Goal: Task Accomplishment & Management: Complete application form

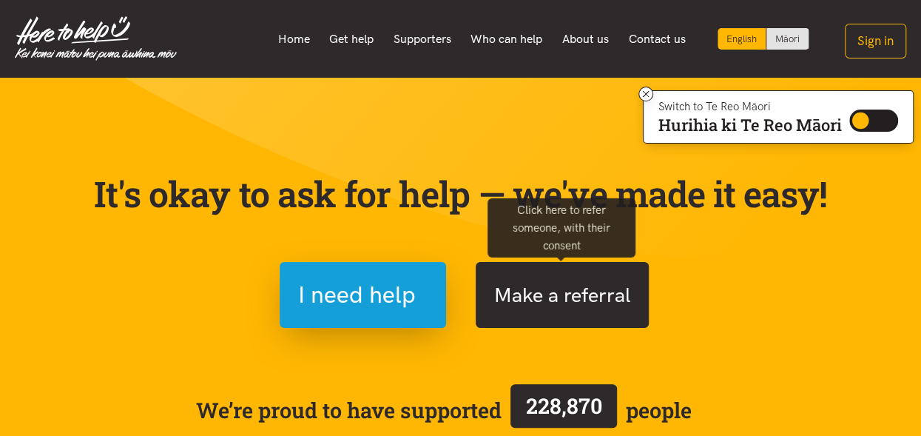
click at [529, 311] on button "Make a referral" at bounding box center [561, 295] width 173 height 66
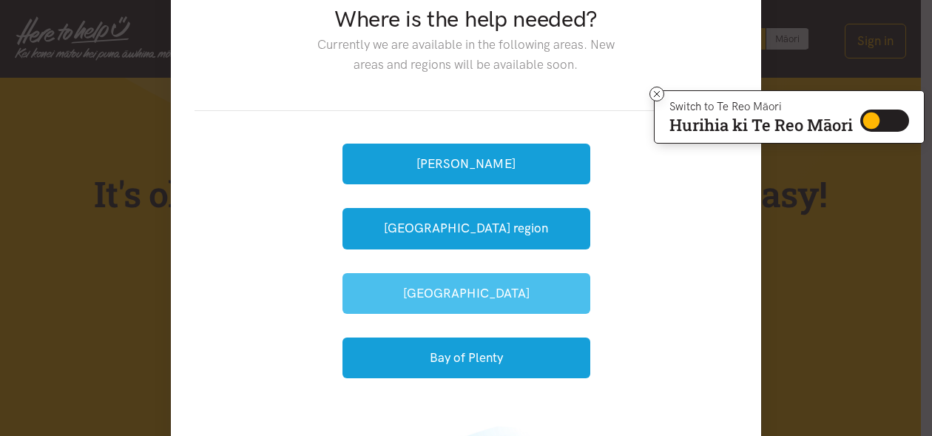
scroll to position [148, 0]
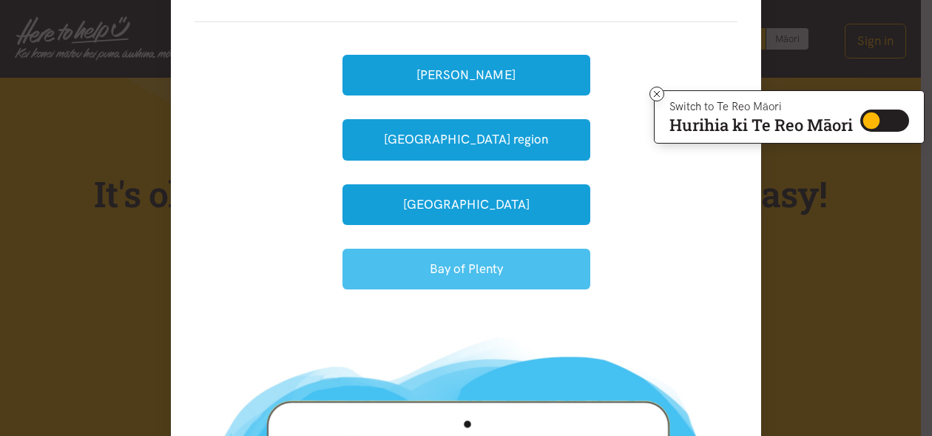
click at [461, 265] on button "Bay of Plenty" at bounding box center [466, 268] width 248 height 41
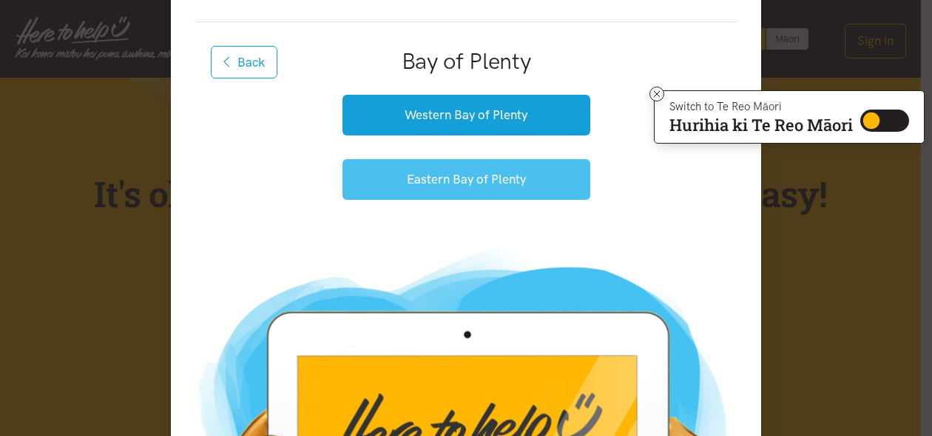
click at [458, 181] on button "Eastern Bay of Plenty" at bounding box center [466, 179] width 248 height 41
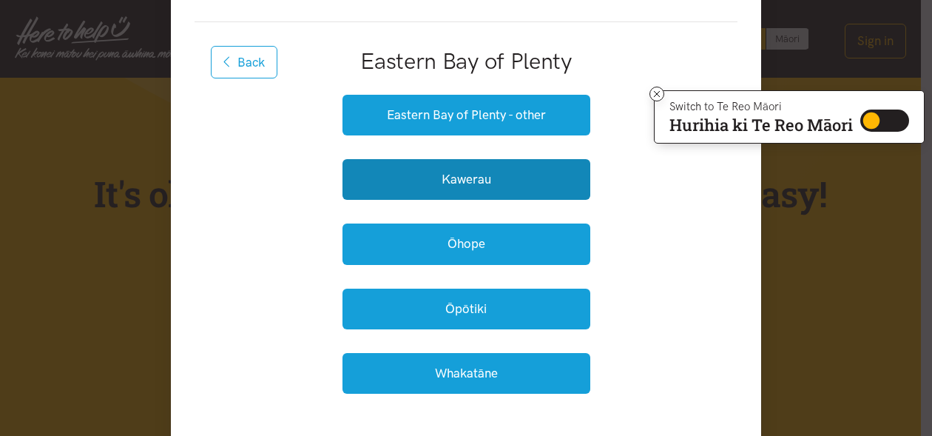
click at [458, 181] on button "Kawerau" at bounding box center [466, 179] width 248 height 41
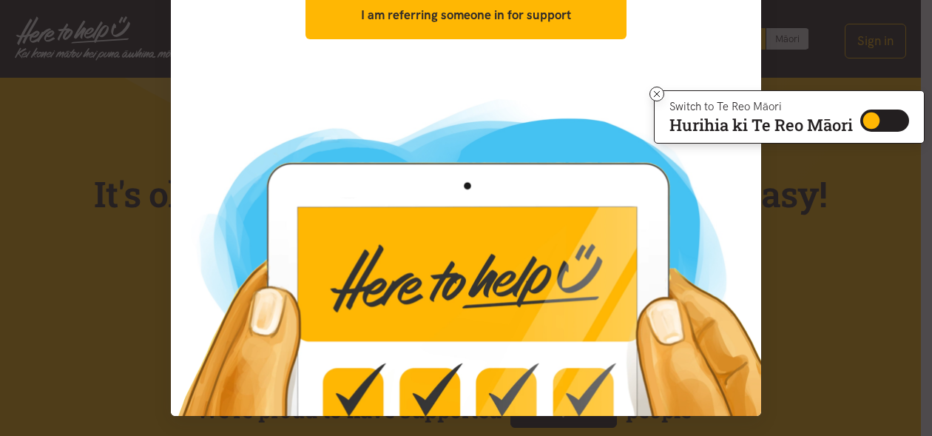
scroll to position [0, 0]
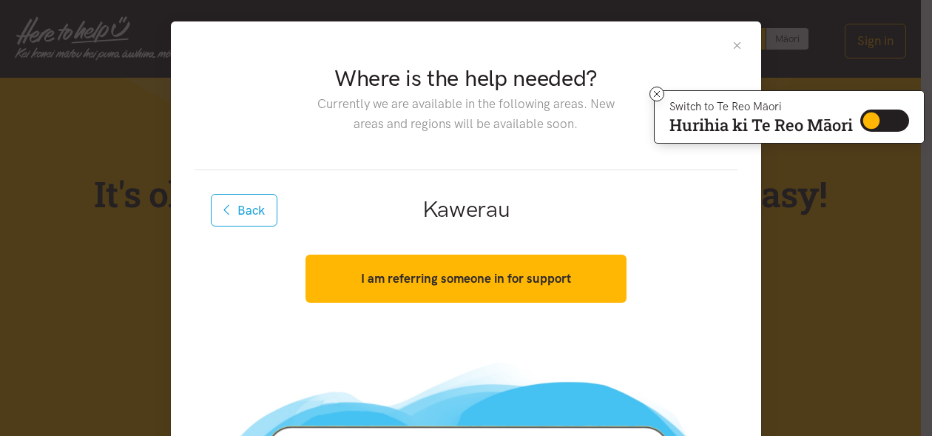
click at [874, 116] on input "Switch to Te Reo Māori" at bounding box center [884, 120] width 49 height 22
checkbox input "true"
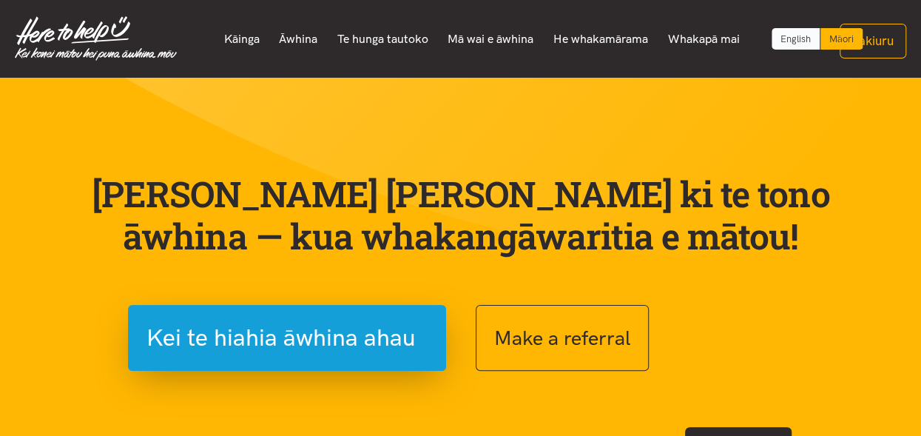
click at [808, 40] on link "English" at bounding box center [795, 38] width 48 height 21
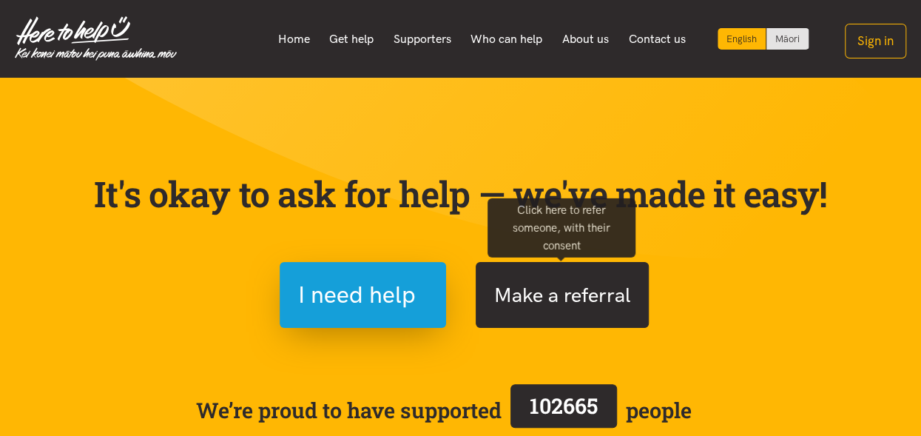
click at [574, 291] on button "Make a referral" at bounding box center [561, 295] width 173 height 66
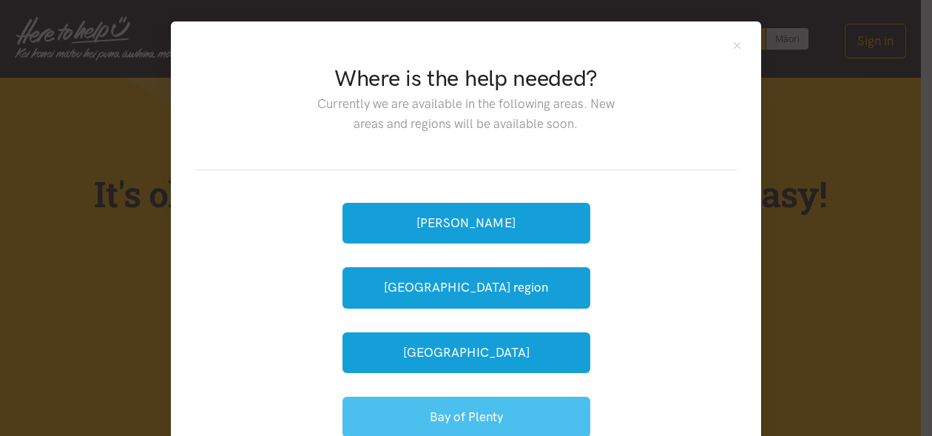
click at [498, 426] on button "Bay of Plenty" at bounding box center [466, 416] width 248 height 41
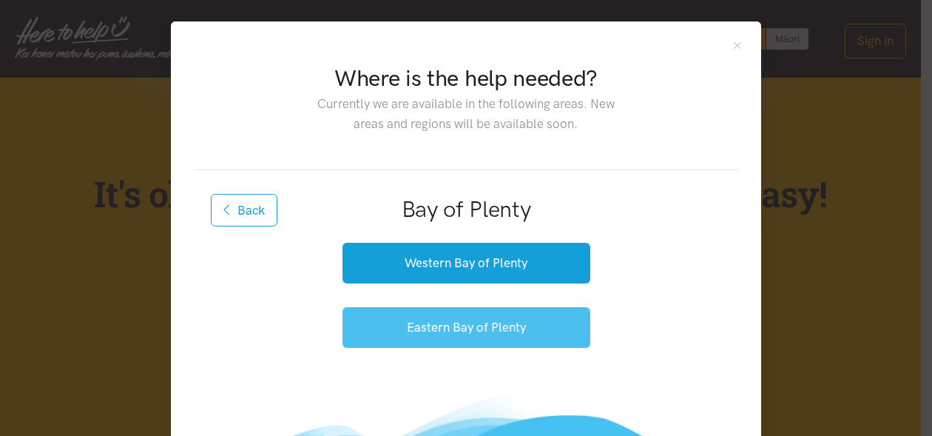
click at [472, 313] on button "Eastern Bay of Plenty" at bounding box center [466, 327] width 248 height 41
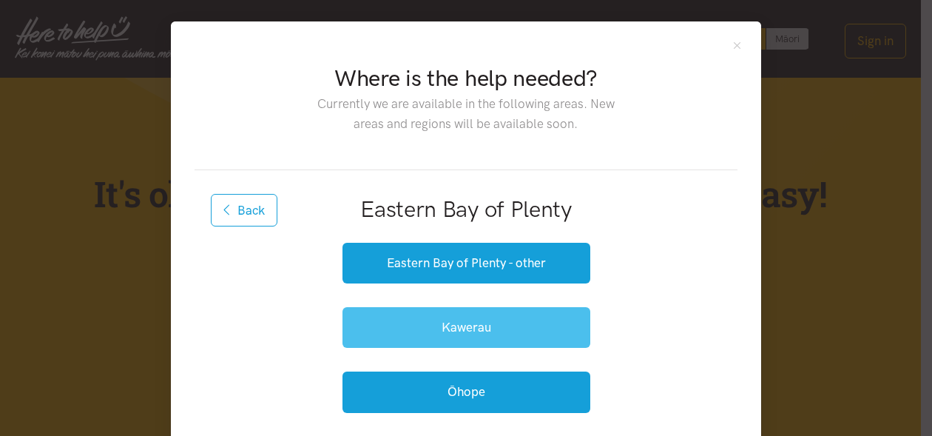
click at [478, 321] on button "Kawerau" at bounding box center [466, 327] width 248 height 41
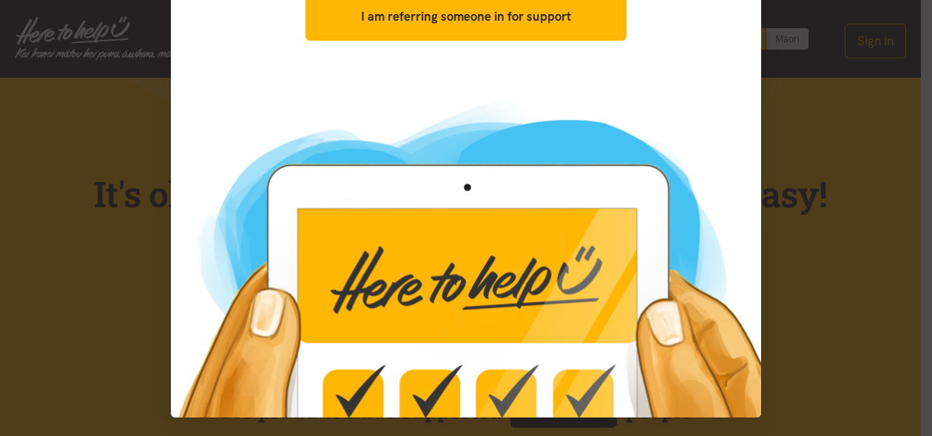
scroll to position [263, 0]
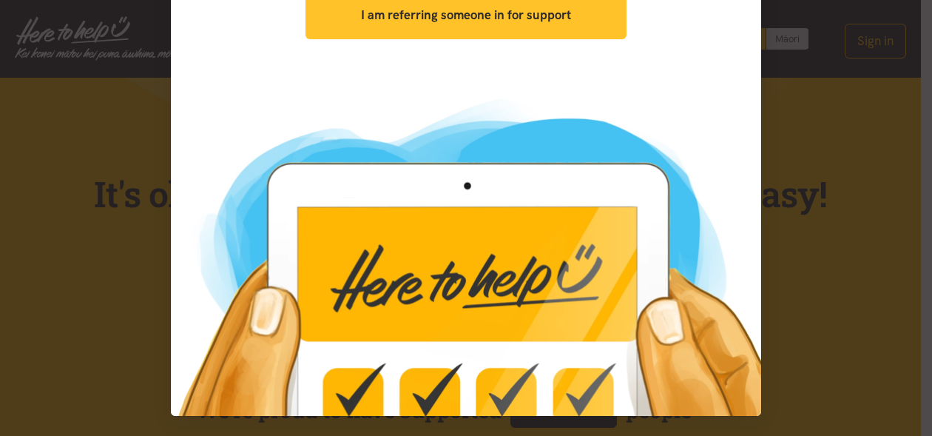
click at [464, 23] on button "I am referring someone in for support" at bounding box center [465, 15] width 320 height 48
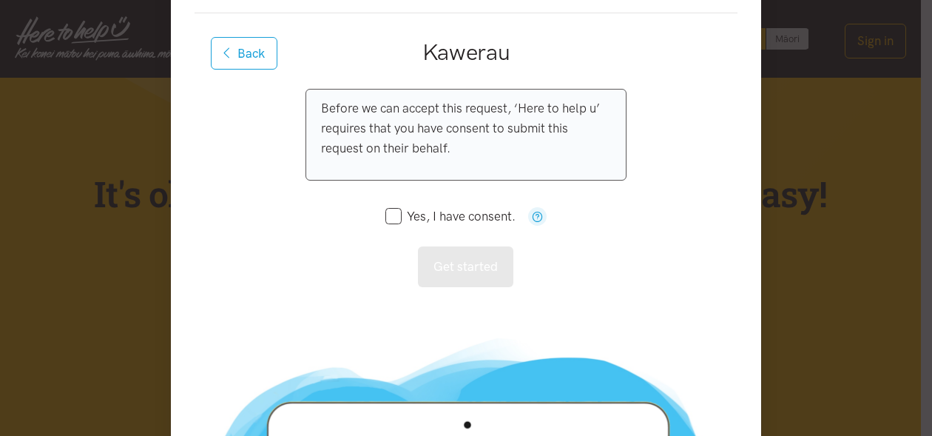
scroll to position [115, 0]
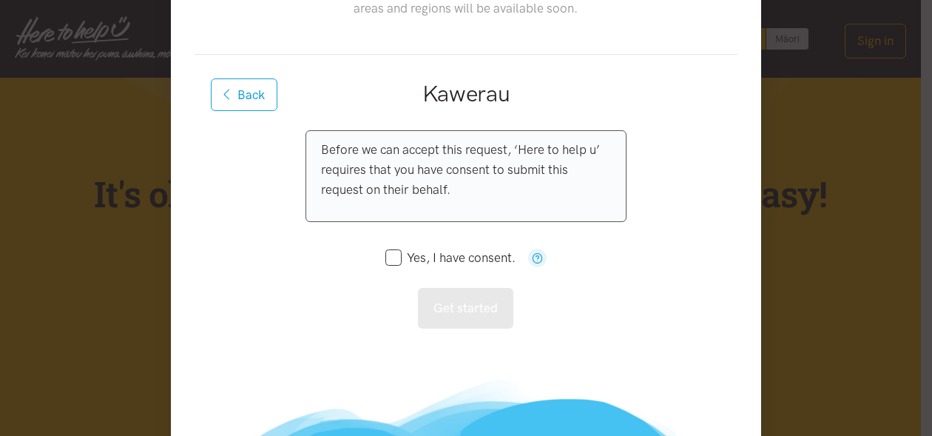
click at [387, 261] on input "Yes, I have consent." at bounding box center [450, 257] width 130 height 13
checkbox input "true"
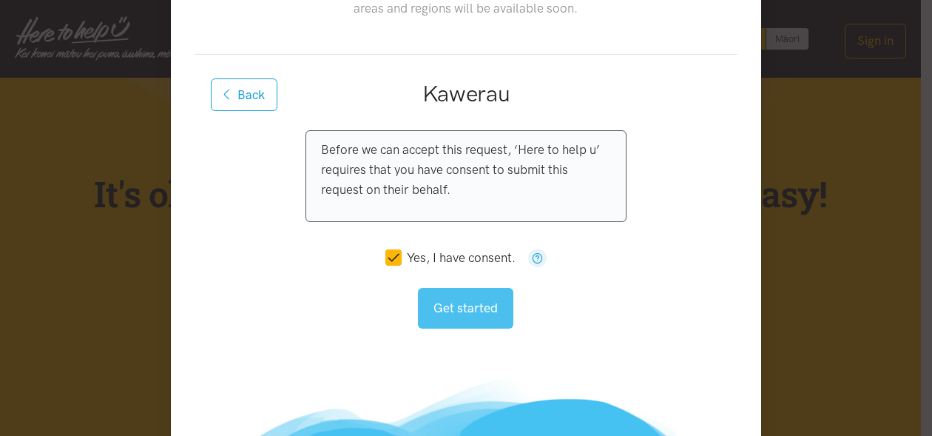
click at [467, 314] on button "Get started" at bounding box center [465, 308] width 95 height 41
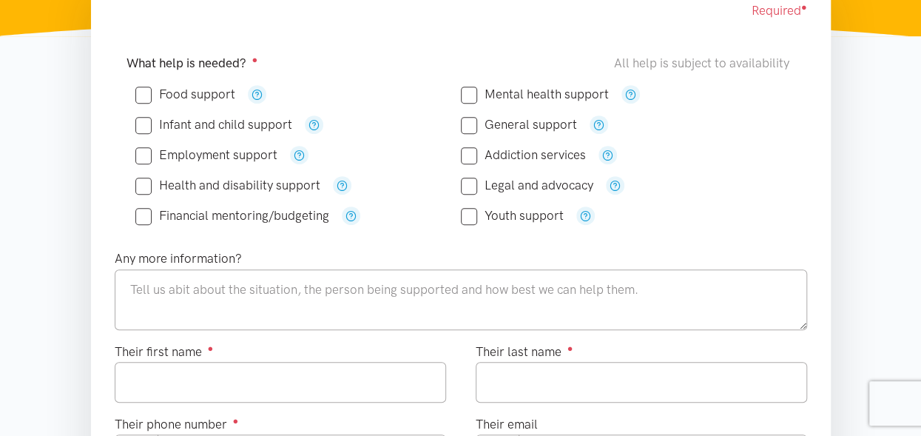
scroll to position [296, 0]
